Goal: Book appointment/travel/reservation

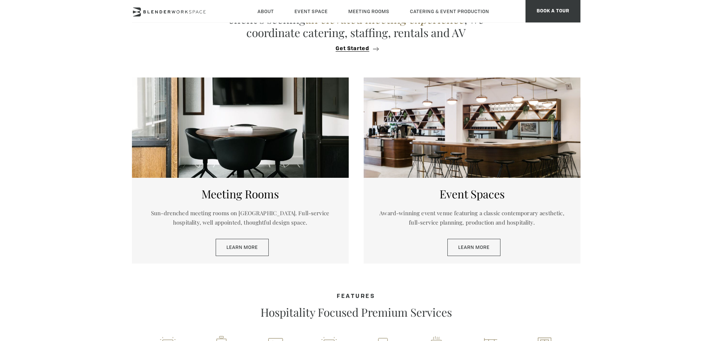
scroll to position [411, 0]
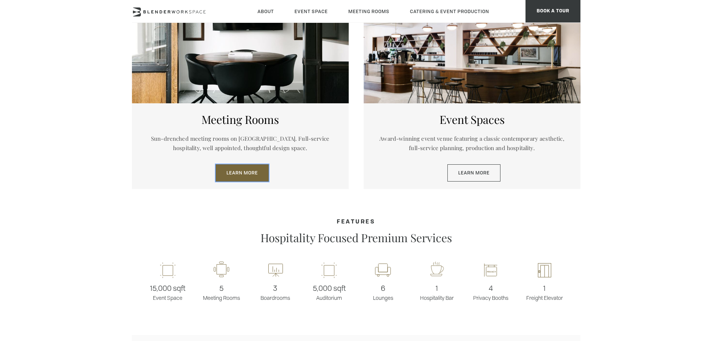
click at [243, 169] on link "Learn More" at bounding box center [242, 172] width 53 height 17
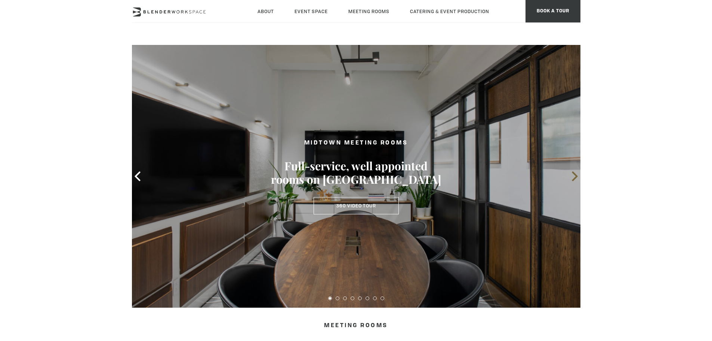
click at [575, 177] on icon at bounding box center [575, 176] width 6 height 10
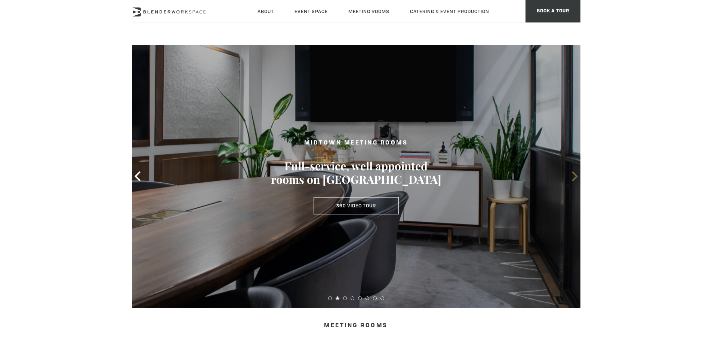
click at [575, 177] on icon at bounding box center [575, 176] width 6 height 10
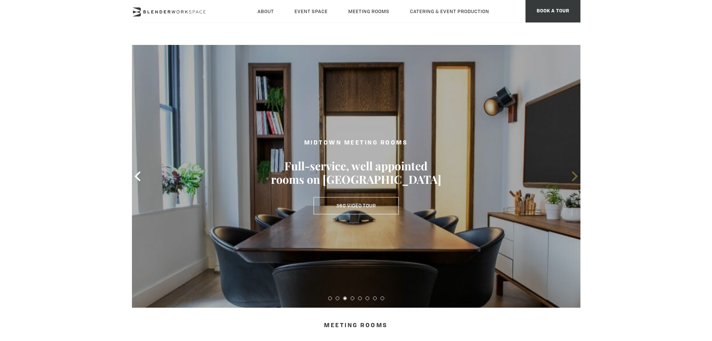
click at [575, 177] on icon at bounding box center [575, 176] width 6 height 10
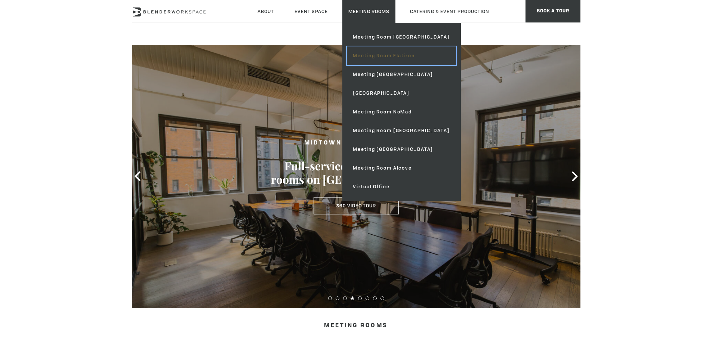
click at [363, 56] on link "Meeting Room Flatiron" at bounding box center [401, 55] width 109 height 19
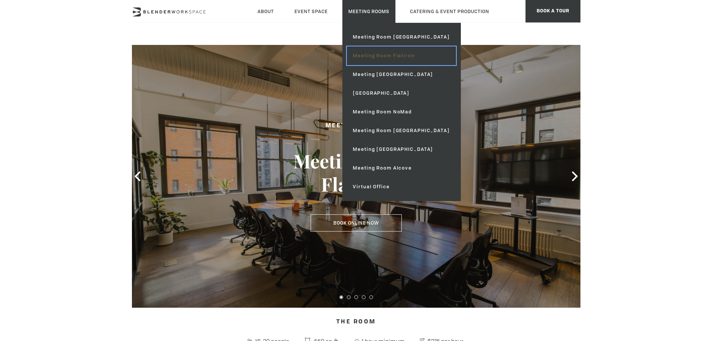
click at [384, 56] on link "Meeting Room Flatiron" at bounding box center [401, 55] width 109 height 19
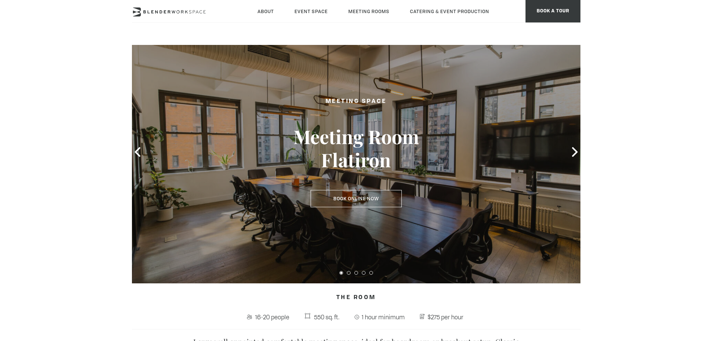
scroll to position [37, 0]
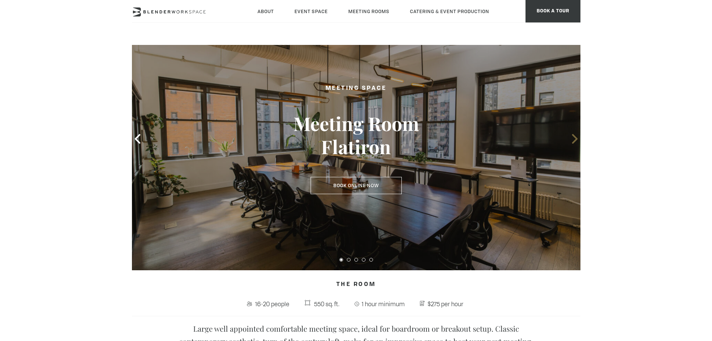
click at [574, 138] on icon at bounding box center [575, 139] width 10 height 10
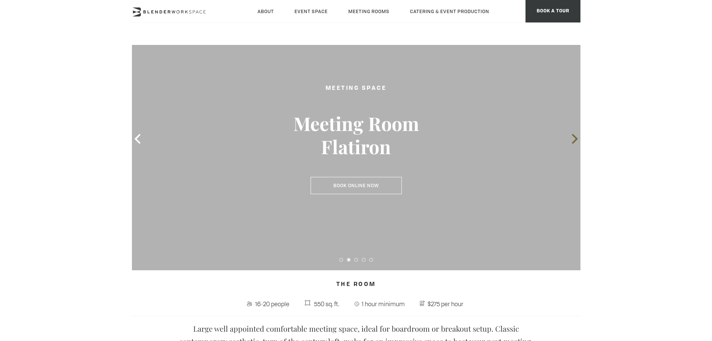
click at [574, 138] on icon at bounding box center [575, 139] width 10 height 10
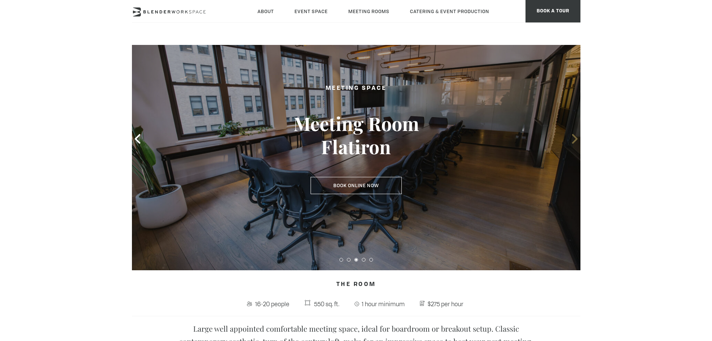
click at [574, 138] on icon at bounding box center [575, 139] width 10 height 10
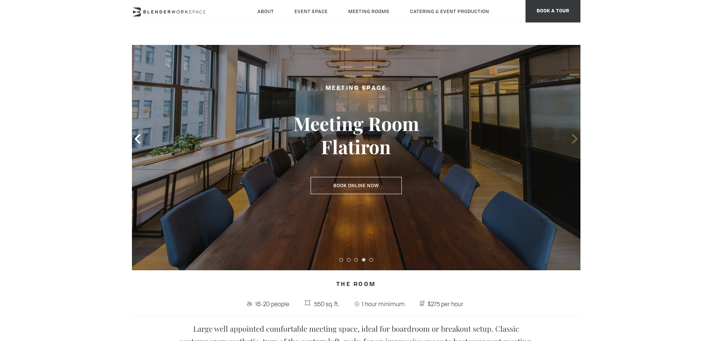
click at [574, 138] on icon at bounding box center [575, 139] width 10 height 10
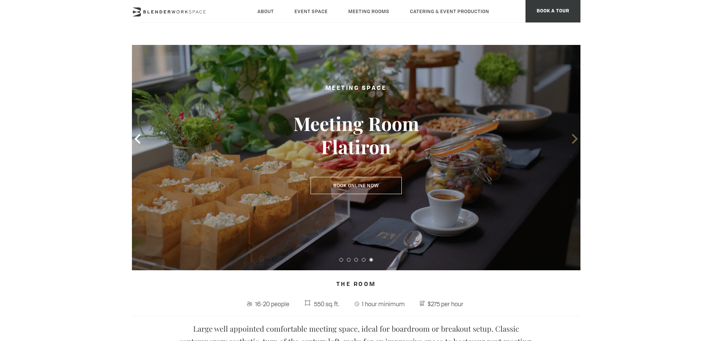
click at [574, 138] on icon at bounding box center [575, 139] width 10 height 10
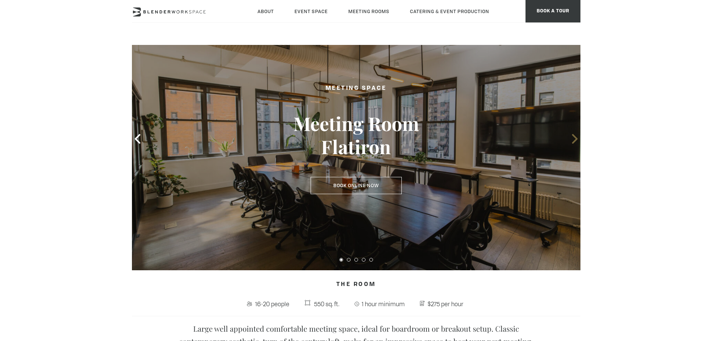
click at [574, 138] on icon at bounding box center [575, 139] width 10 height 10
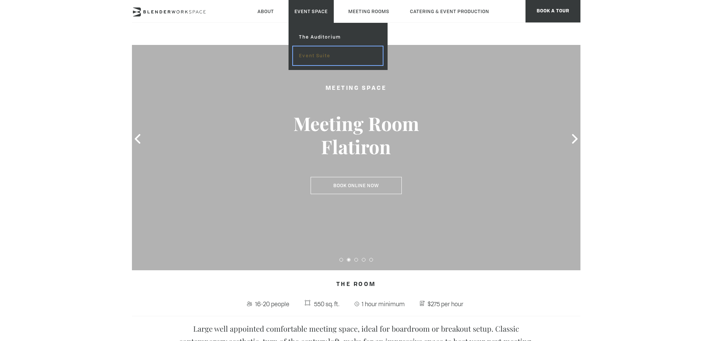
click at [329, 53] on link "Event Suite" at bounding box center [337, 55] width 89 height 19
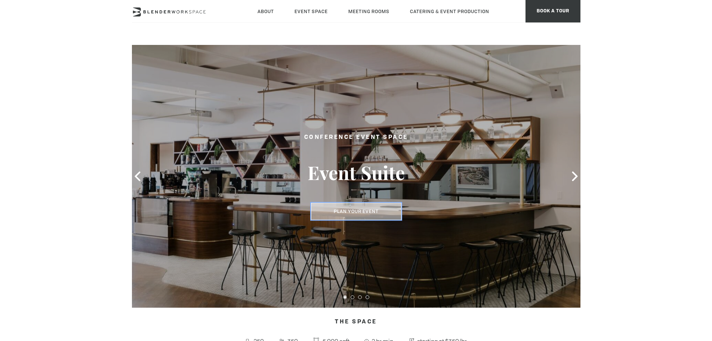
click at [369, 209] on button "Plan Your Event" at bounding box center [356, 211] width 90 height 17
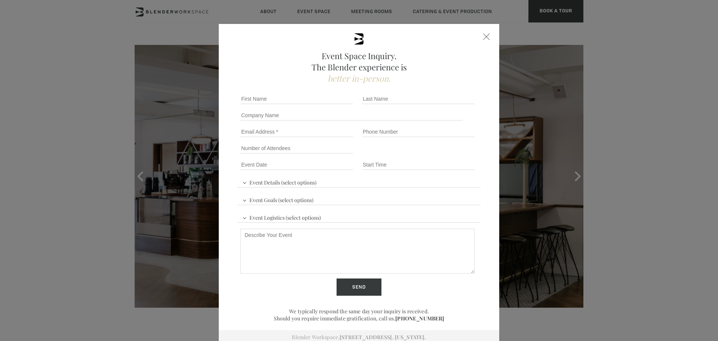
click at [487, 39] on div at bounding box center [486, 36] width 7 height 7
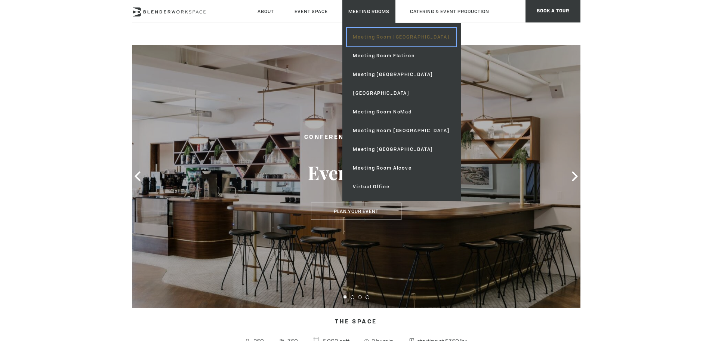
click at [370, 39] on link "Meeting Room [GEOGRAPHIC_DATA]" at bounding box center [401, 37] width 109 height 19
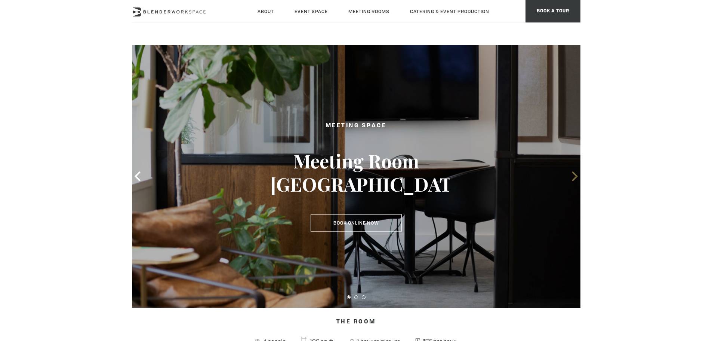
click at [577, 177] on icon at bounding box center [575, 176] width 6 height 10
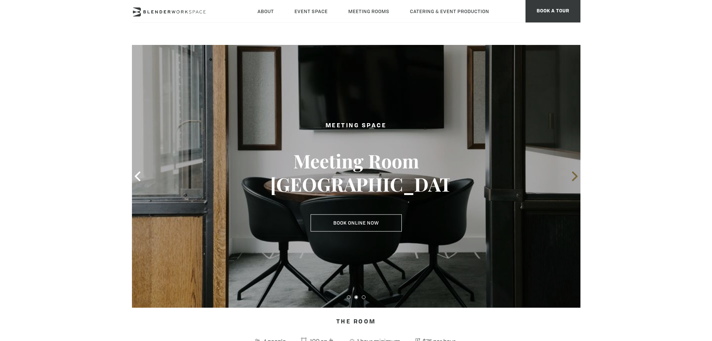
click at [577, 176] on icon at bounding box center [575, 176] width 6 height 10
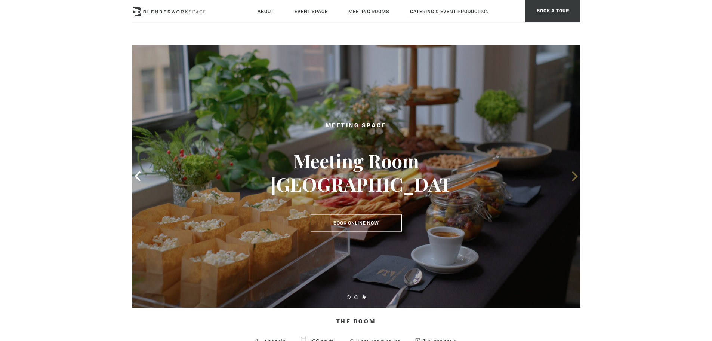
click at [577, 176] on icon at bounding box center [575, 176] width 6 height 10
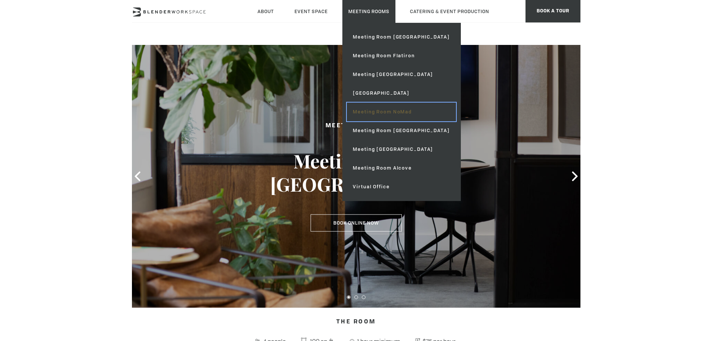
click at [381, 110] on link "Meeting Room NoMad" at bounding box center [401, 111] width 109 height 19
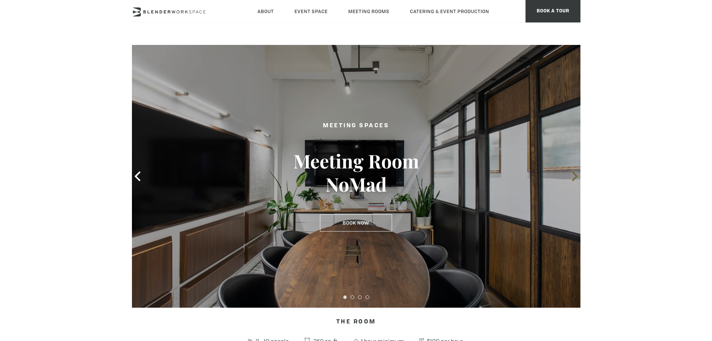
click at [576, 174] on icon at bounding box center [575, 176] width 6 height 10
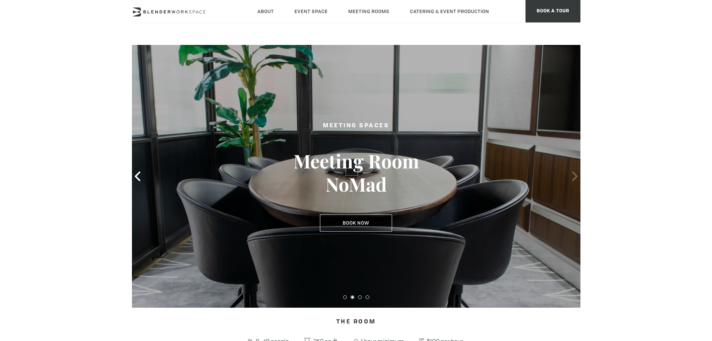
click at [576, 174] on icon at bounding box center [575, 176] width 6 height 10
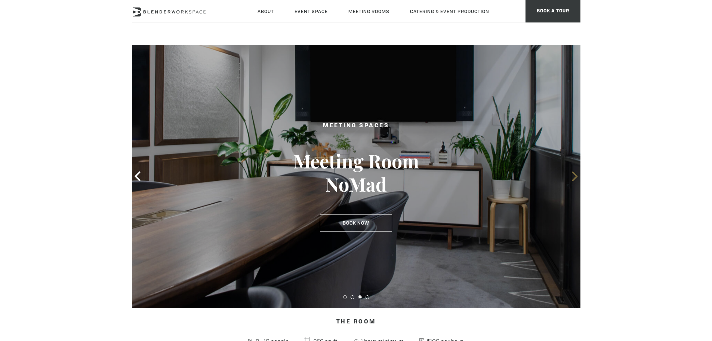
click at [576, 174] on icon at bounding box center [575, 176] width 6 height 10
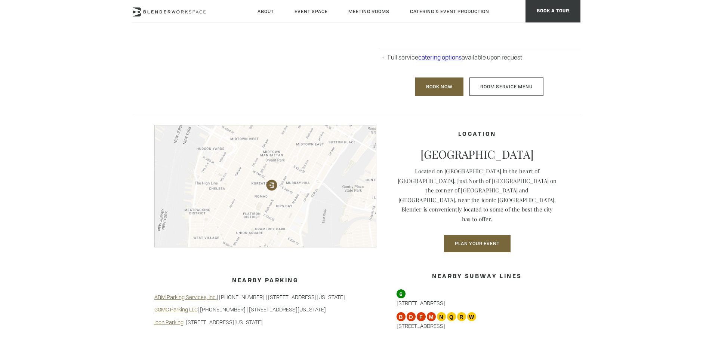
scroll to position [299, 0]
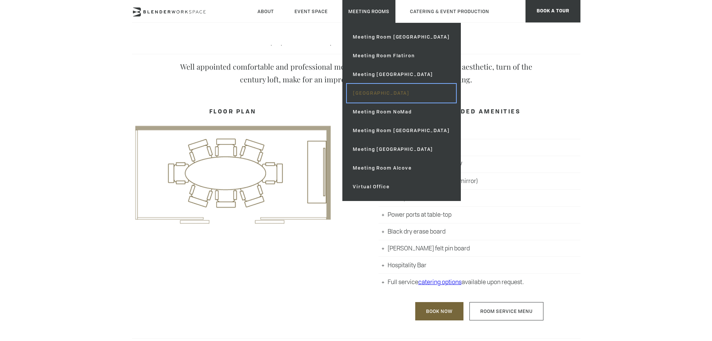
click at [409, 92] on link "[GEOGRAPHIC_DATA]" at bounding box center [401, 93] width 109 height 19
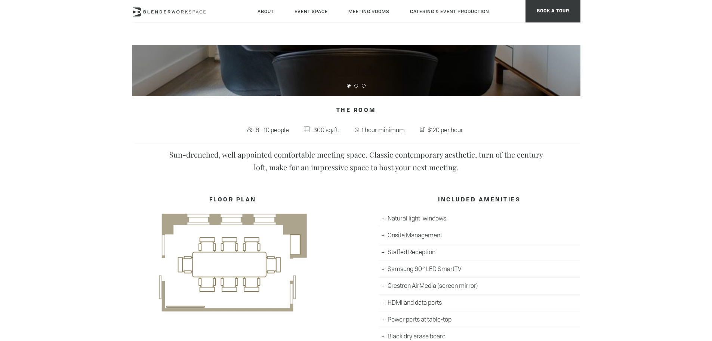
scroll to position [150, 0]
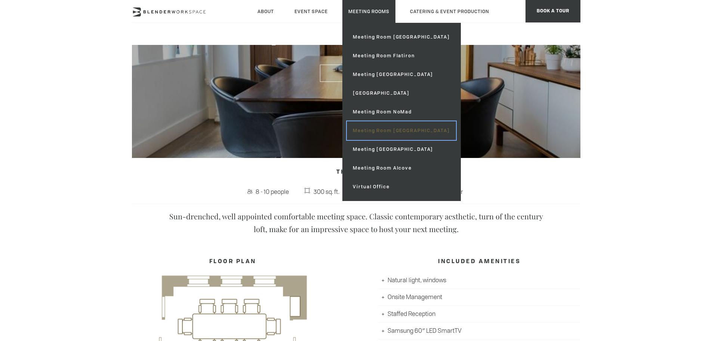
click at [387, 131] on link "Meeting Room [GEOGRAPHIC_DATA]" at bounding box center [401, 130] width 109 height 19
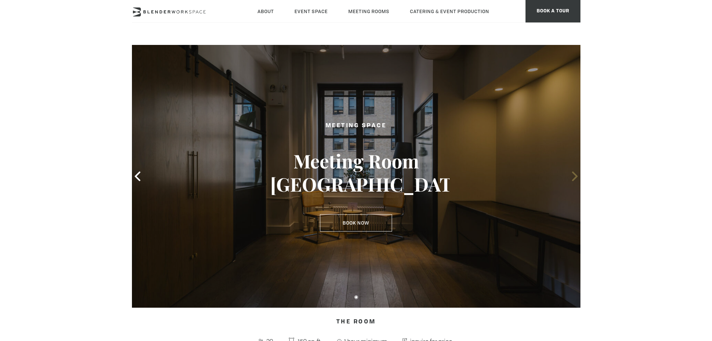
click at [575, 178] on icon at bounding box center [575, 176] width 6 height 10
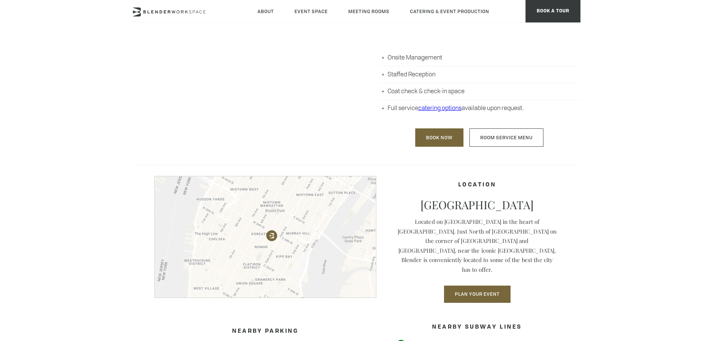
scroll to position [411, 0]
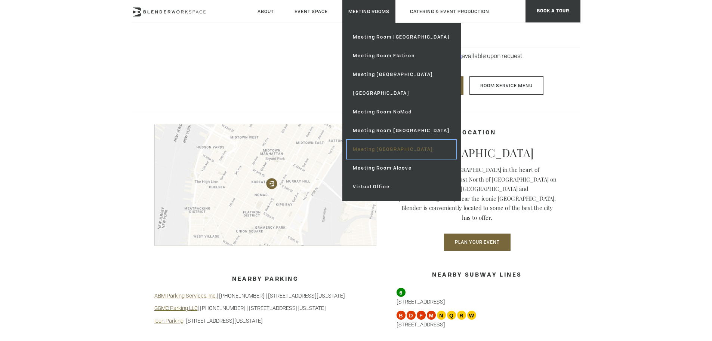
click at [371, 151] on link "Meeting [GEOGRAPHIC_DATA]" at bounding box center [401, 149] width 109 height 19
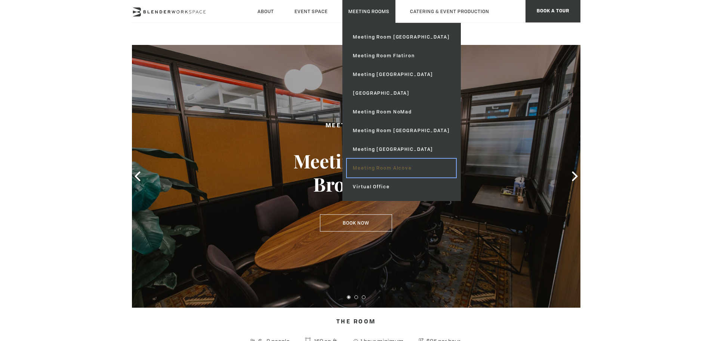
click at [402, 166] on link "Meeting Room Alcove" at bounding box center [401, 167] width 109 height 19
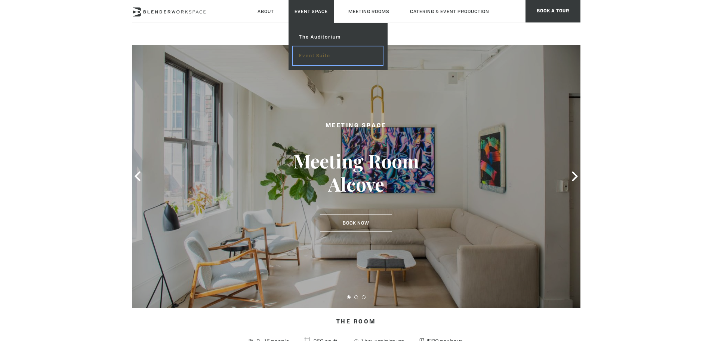
click at [316, 55] on link "Event Suite" at bounding box center [337, 55] width 89 height 19
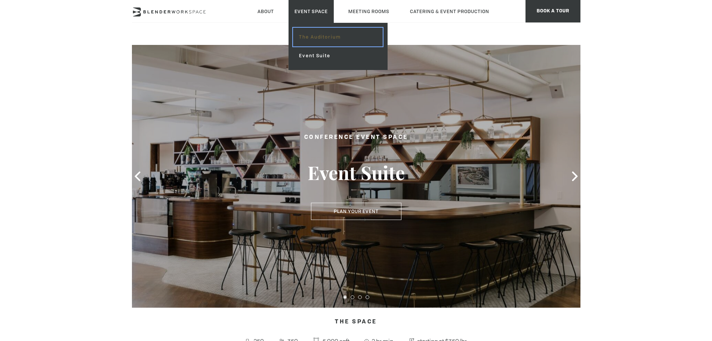
click at [316, 36] on link "The Auditorium" at bounding box center [337, 37] width 89 height 19
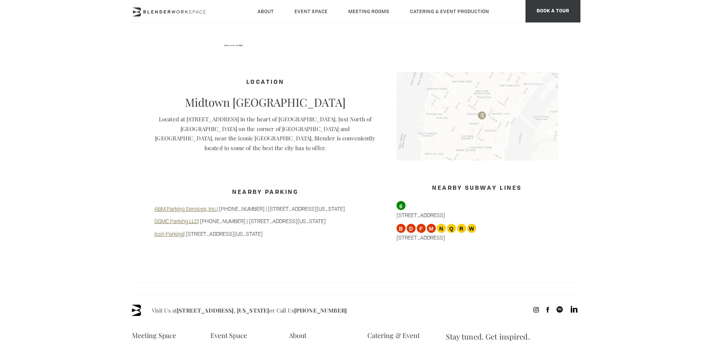
scroll to position [486, 0]
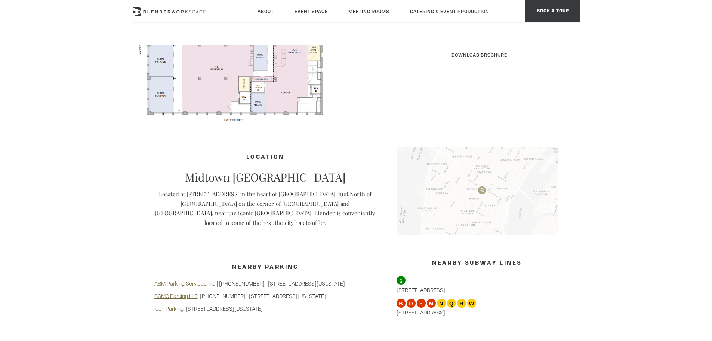
click at [481, 187] on img at bounding box center [477, 191] width 161 height 89
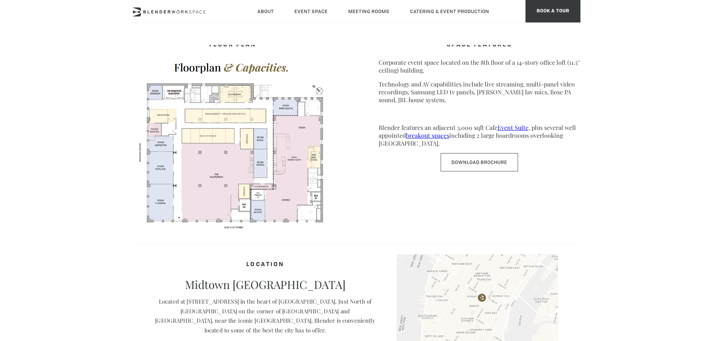
scroll to position [411, 0]
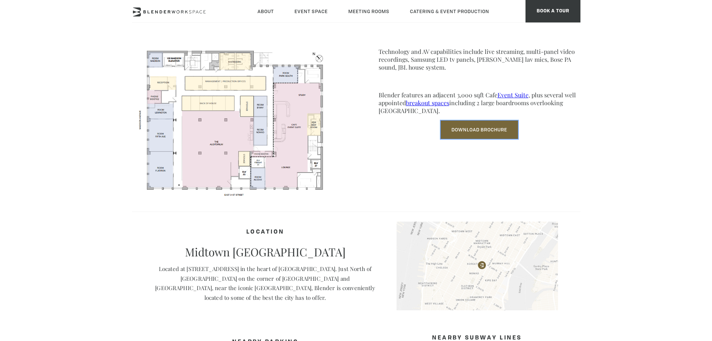
click at [482, 127] on link "Download Brochure" at bounding box center [479, 129] width 77 height 18
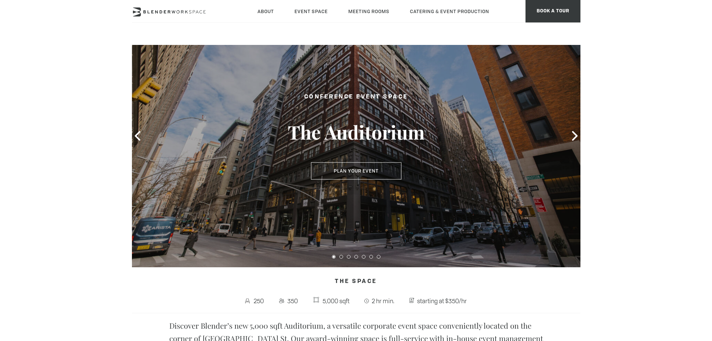
scroll to position [0, 0]
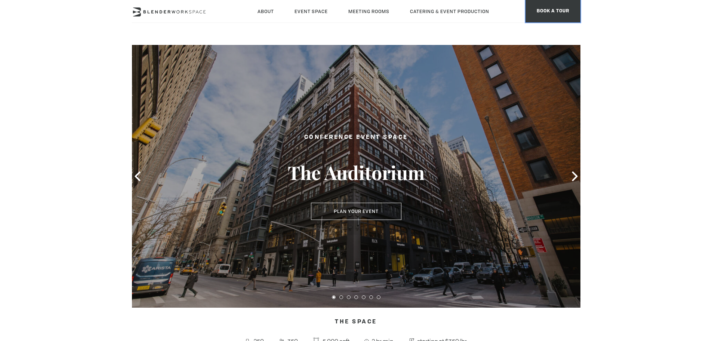
click at [554, 7] on span "BOOK A TOUR" at bounding box center [553, 11] width 55 height 22
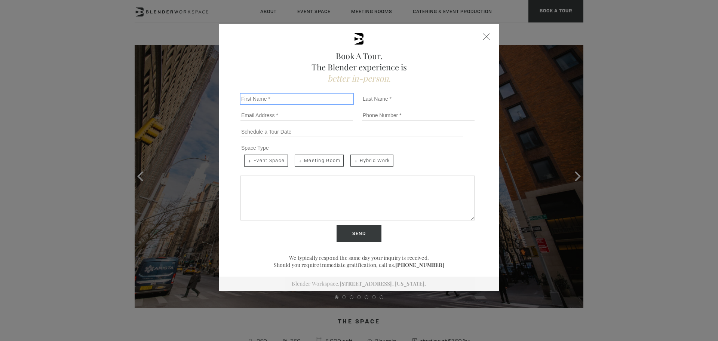
click at [273, 100] on input "First Name *" at bounding box center [296, 98] width 113 height 10
type input "[PERSON_NAME]"
type input "Napalit"
type input "[PERSON_NAME][EMAIL_ADDRESS][DOMAIN_NAME]"
type input "2125767878"
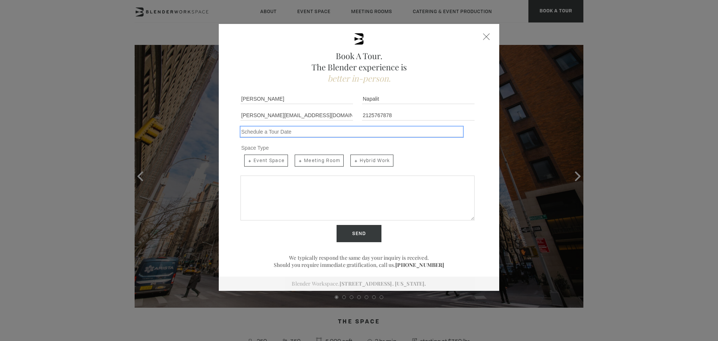
click at [290, 132] on input "Schedule a Tour" at bounding box center [351, 131] width 222 height 10
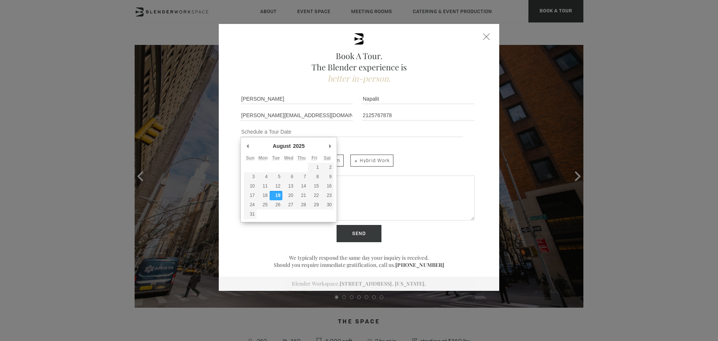
click at [361, 139] on div "Schedule a Tour August January February March April May June July August Septem…" at bounding box center [358, 131] width 243 height 16
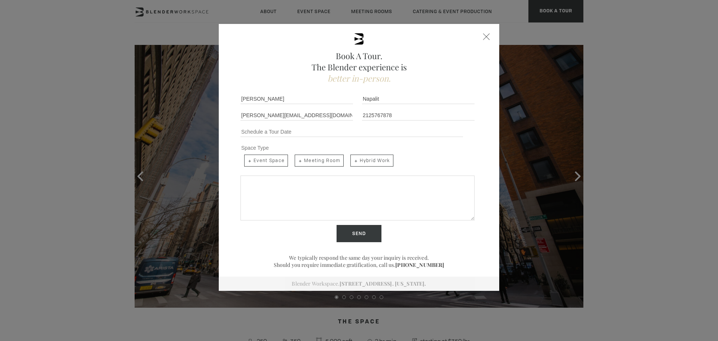
click at [307, 160] on span "Meeting Room" at bounding box center [319, 160] width 49 height 12
click at [296, 156] on input "Meeting Room" at bounding box center [294, 153] width 5 height 5
checkbox input "true"
click at [310, 191] on textarea "Share more details below..." at bounding box center [357, 197] width 234 height 45
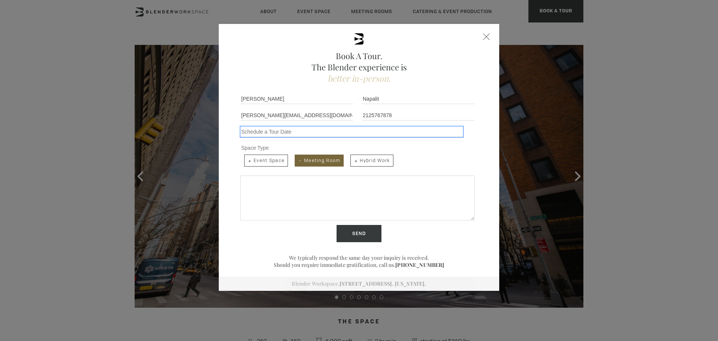
click at [307, 130] on input "Schedule a Tour" at bounding box center [351, 131] width 222 height 10
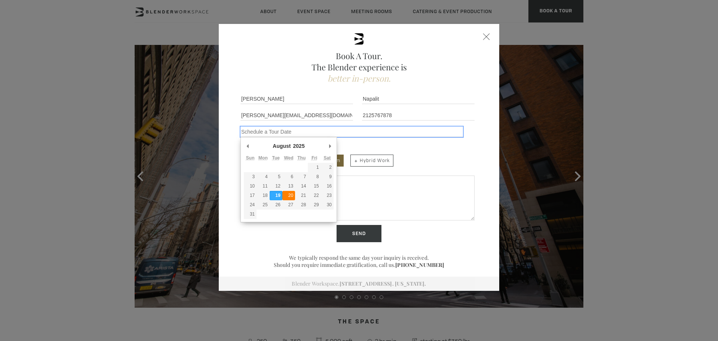
type div "[DATE]"
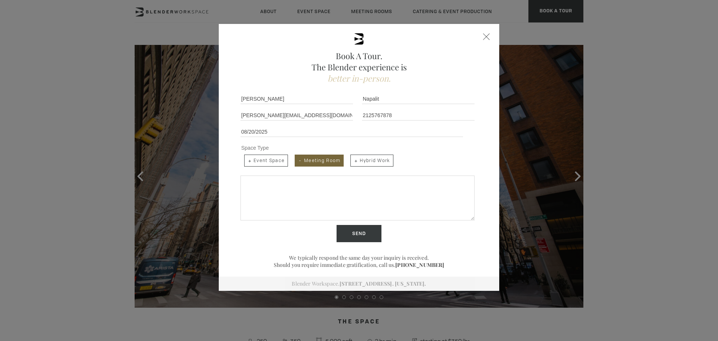
click at [283, 192] on textarea "Share more details below..." at bounding box center [357, 197] width 234 height 45
click at [248, 195] on textarea "Looking for a space to host a meeting:" at bounding box center [357, 197] width 234 height 45
click at [351, 183] on textarea "Looking for a space to host a meeting:" at bounding box center [357, 197] width 234 height 45
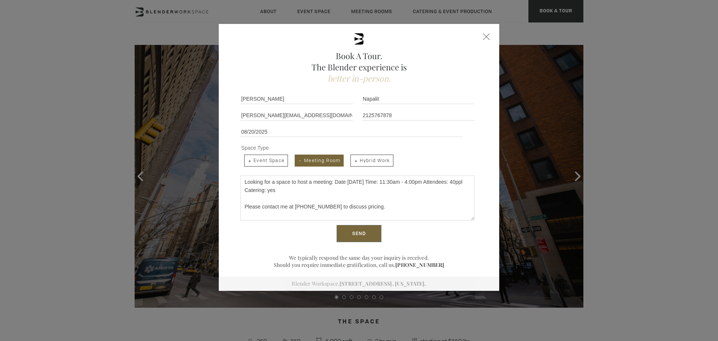
type textarea "Looking for a space to host a meeting: Date [DATE] Time: 11:30am - 4:00pm Atten…"
click at [368, 234] on input "Send" at bounding box center [358, 233] width 45 height 17
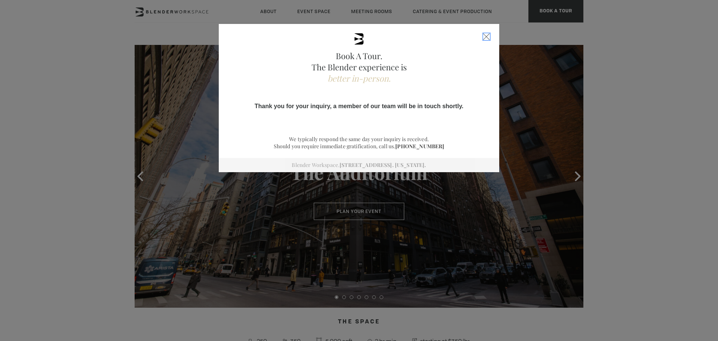
click at [487, 36] on div "Close form" at bounding box center [486, 36] width 7 height 7
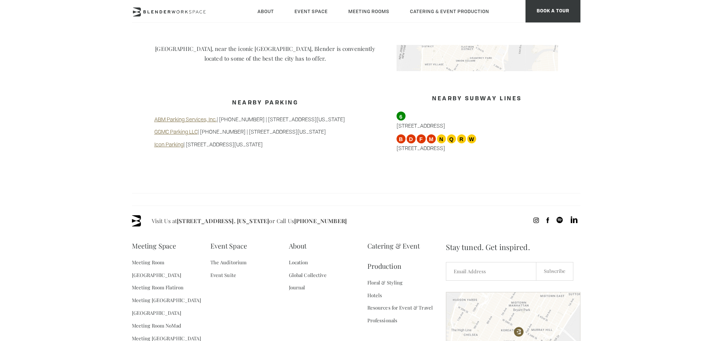
scroll to position [713, 0]
